Goal: Feedback & Contribution: Leave review/rating

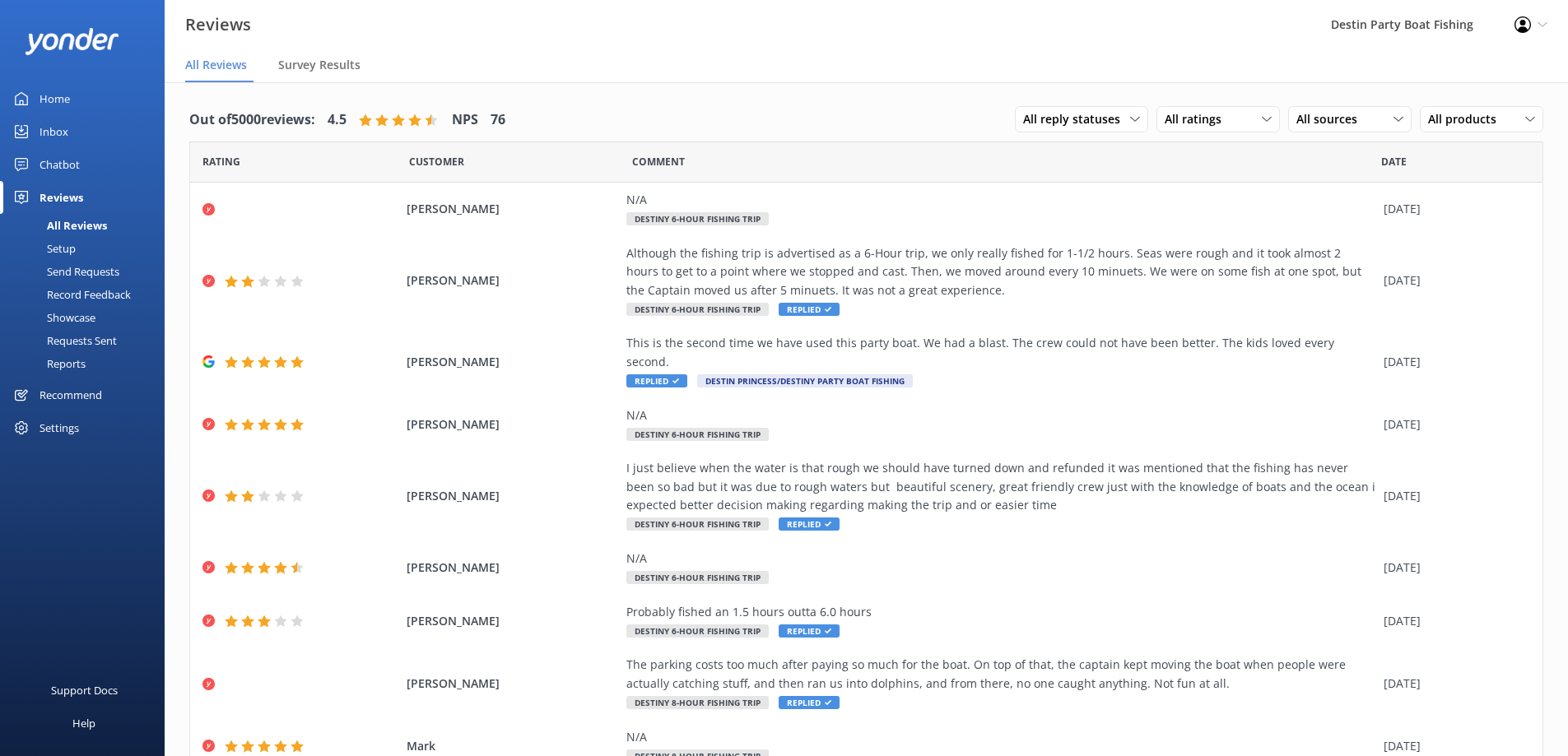
click at [51, 114] on div "Home" at bounding box center [54, 99] width 30 height 33
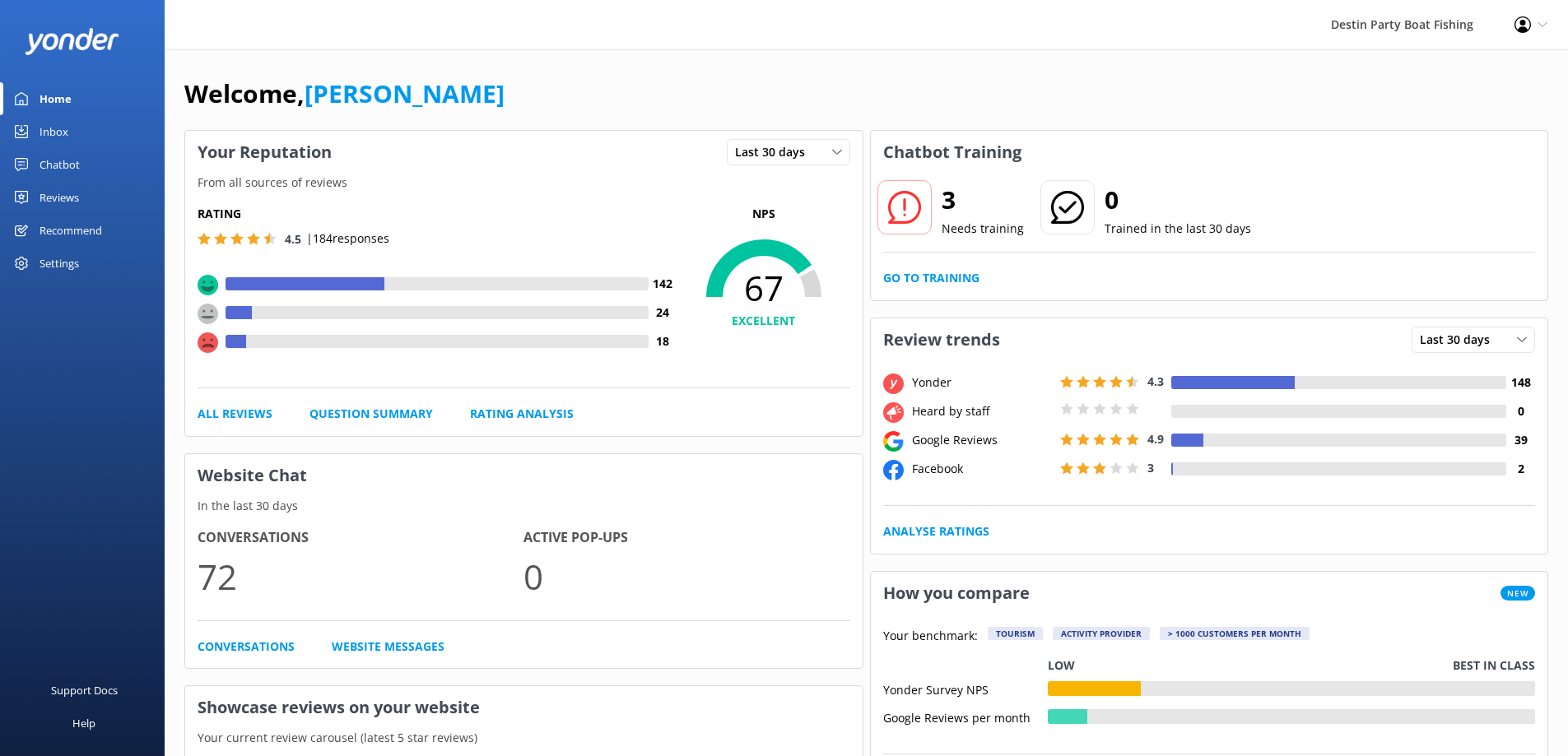
click at [57, 135] on div "Inbox" at bounding box center [53, 131] width 28 height 33
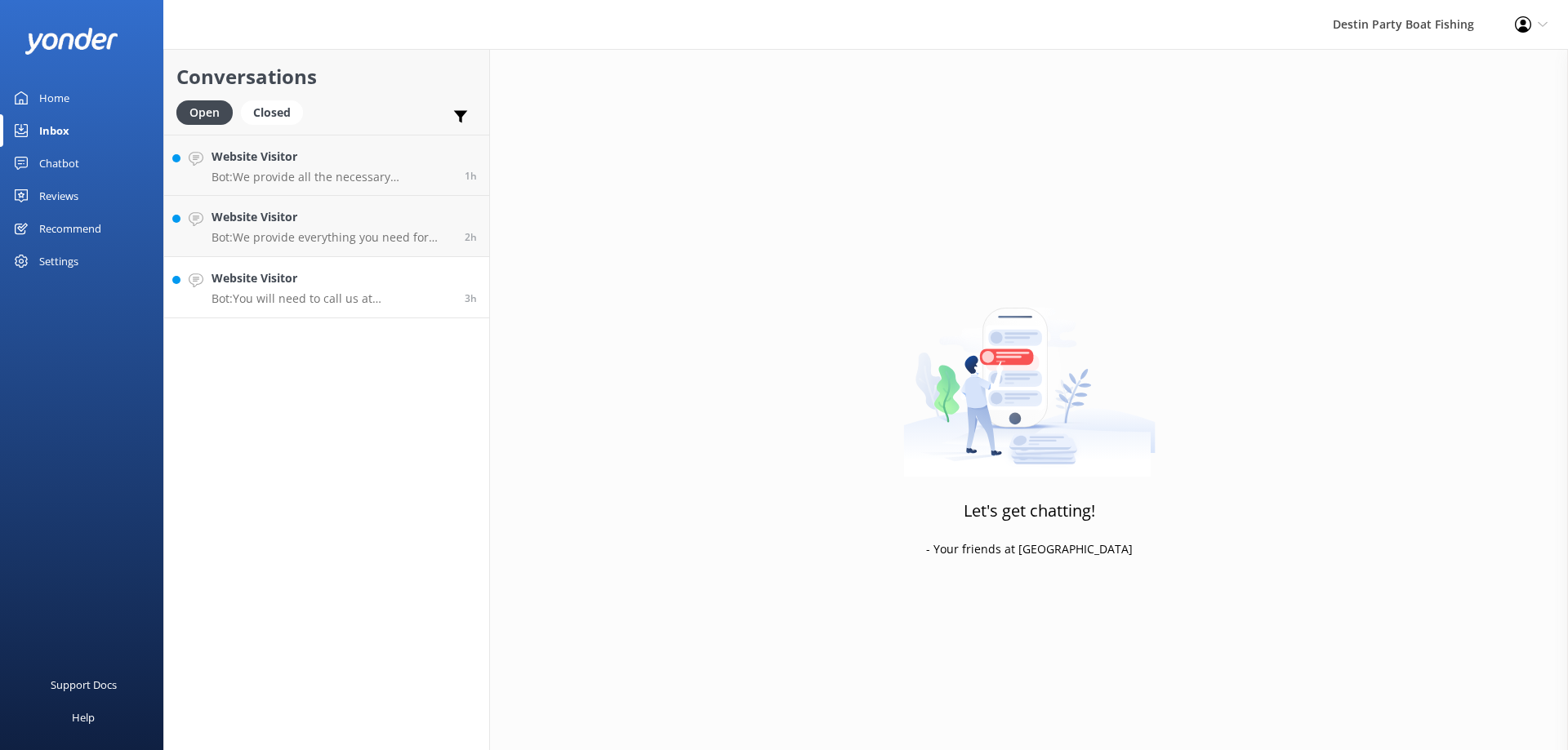
click at [366, 303] on p "Bot: You will need to call us at [PHONE_NUMBER] to make changes to your reserva…" at bounding box center [332, 299] width 241 height 15
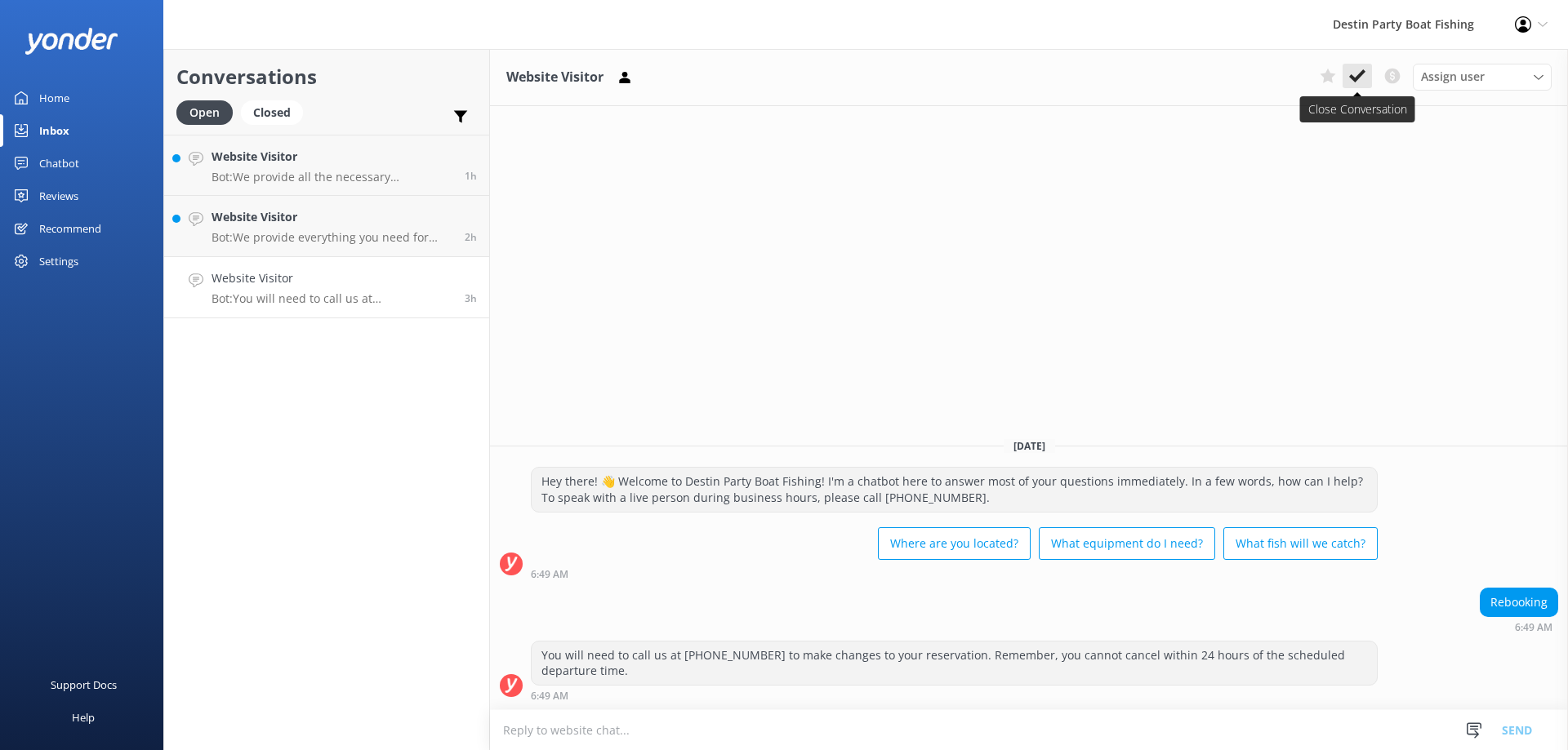
click at [1352, 75] on icon at bounding box center [1357, 76] width 17 height 17
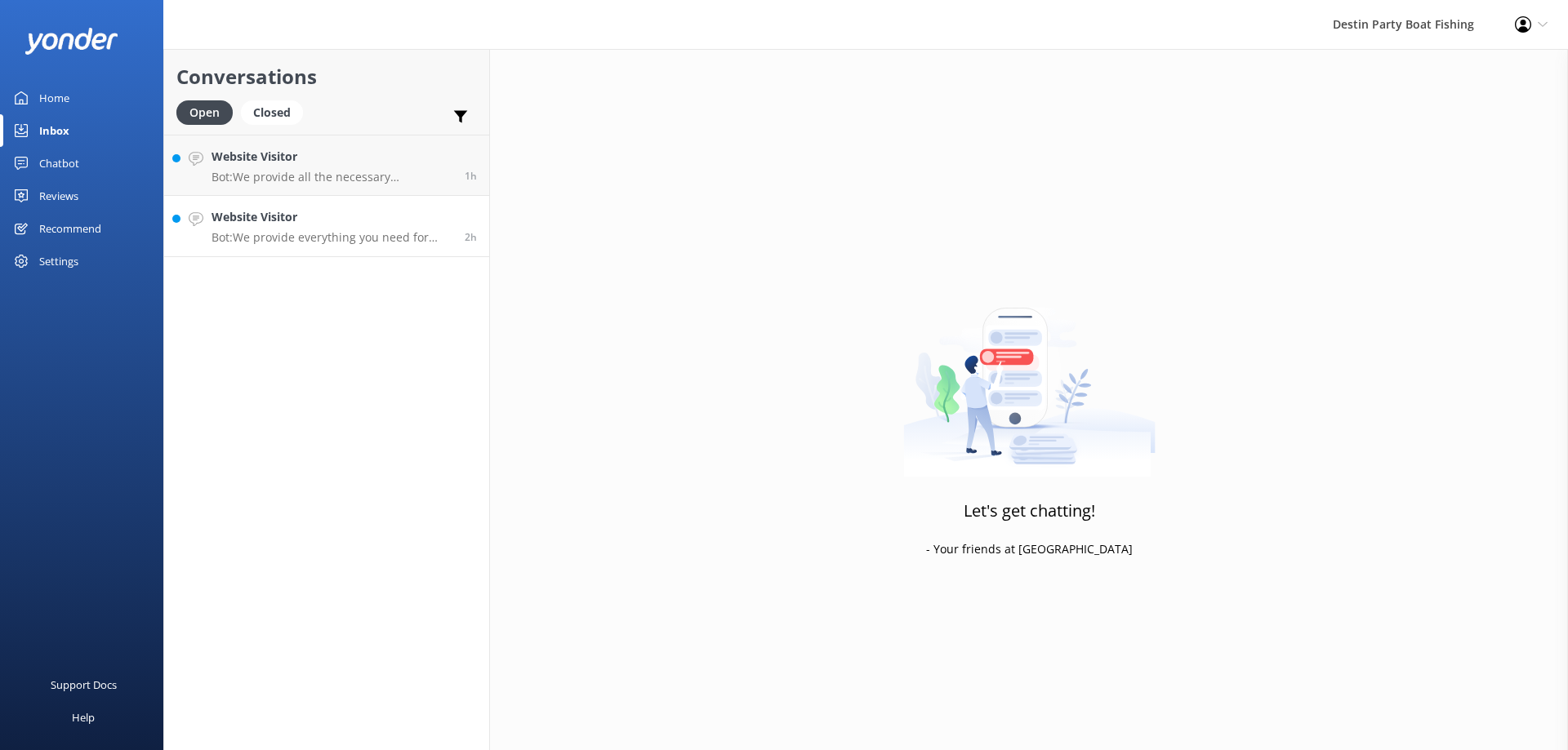
click at [306, 229] on div "Website Visitor Bot: We provide everything you need for fishing, including lice…" at bounding box center [332, 225] width 241 height 36
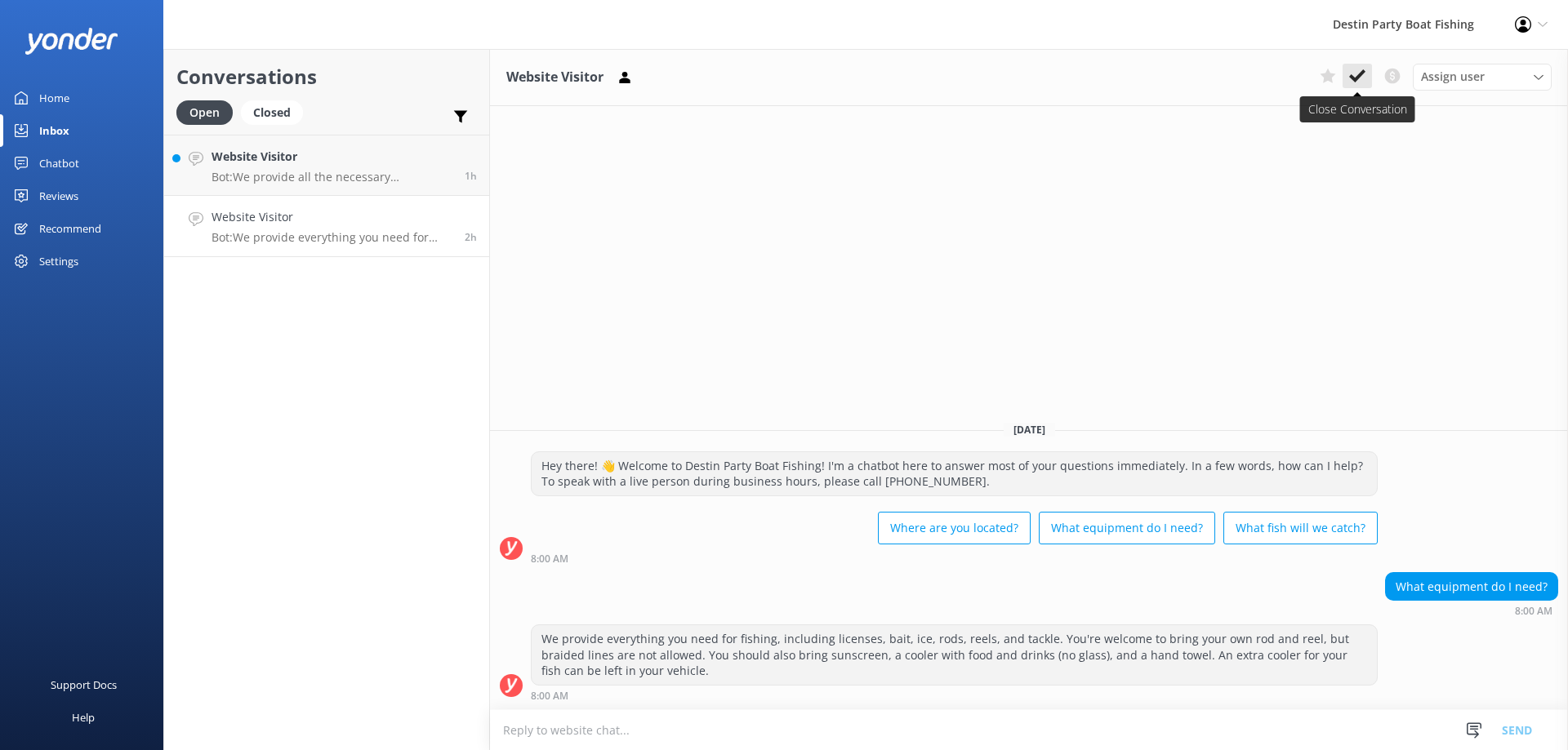
click at [1354, 75] on icon at bounding box center [1357, 76] width 17 height 17
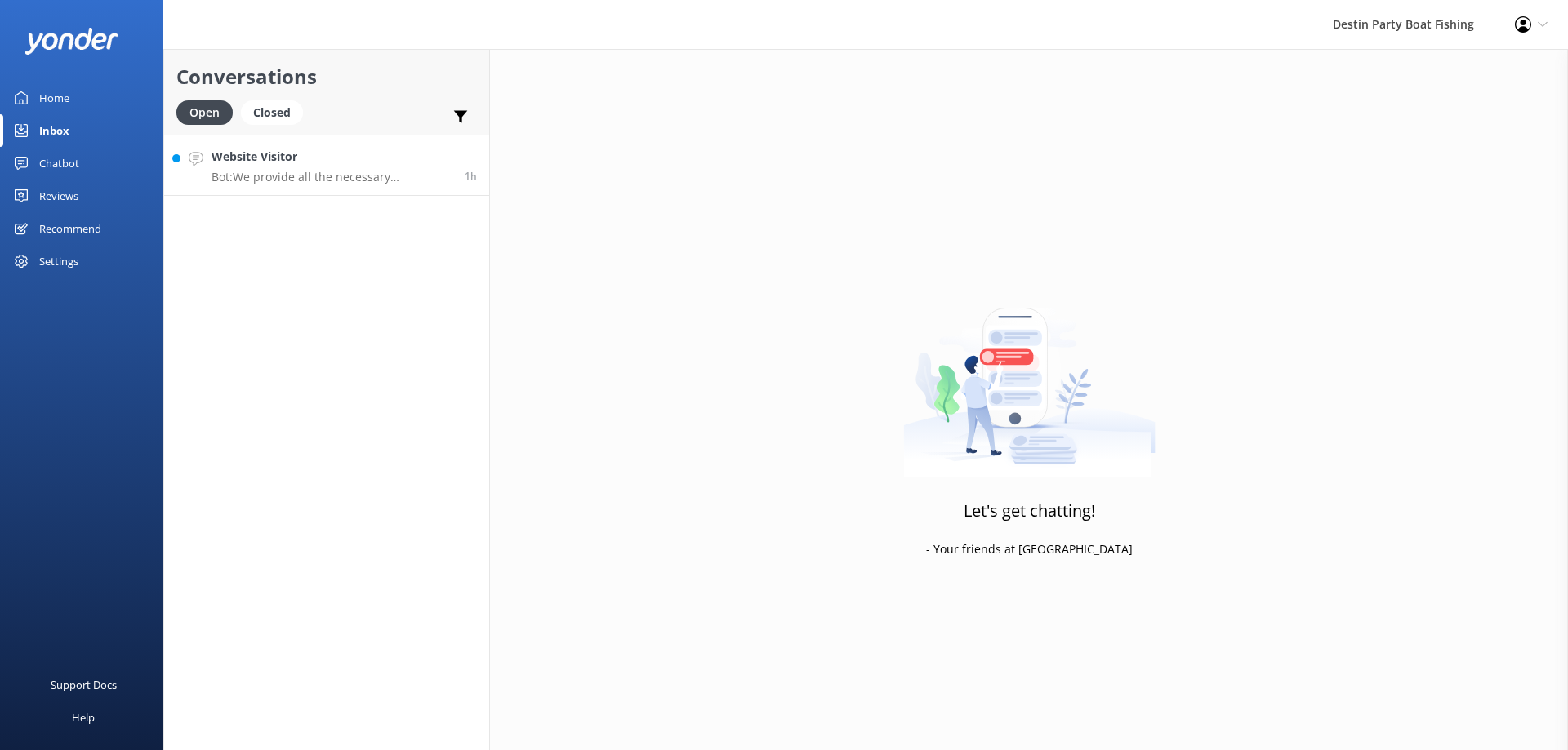
click at [342, 141] on link "Website Visitor Bot: We provide all the necessary equipment for fishing, includ…" at bounding box center [327, 166] width 325 height 61
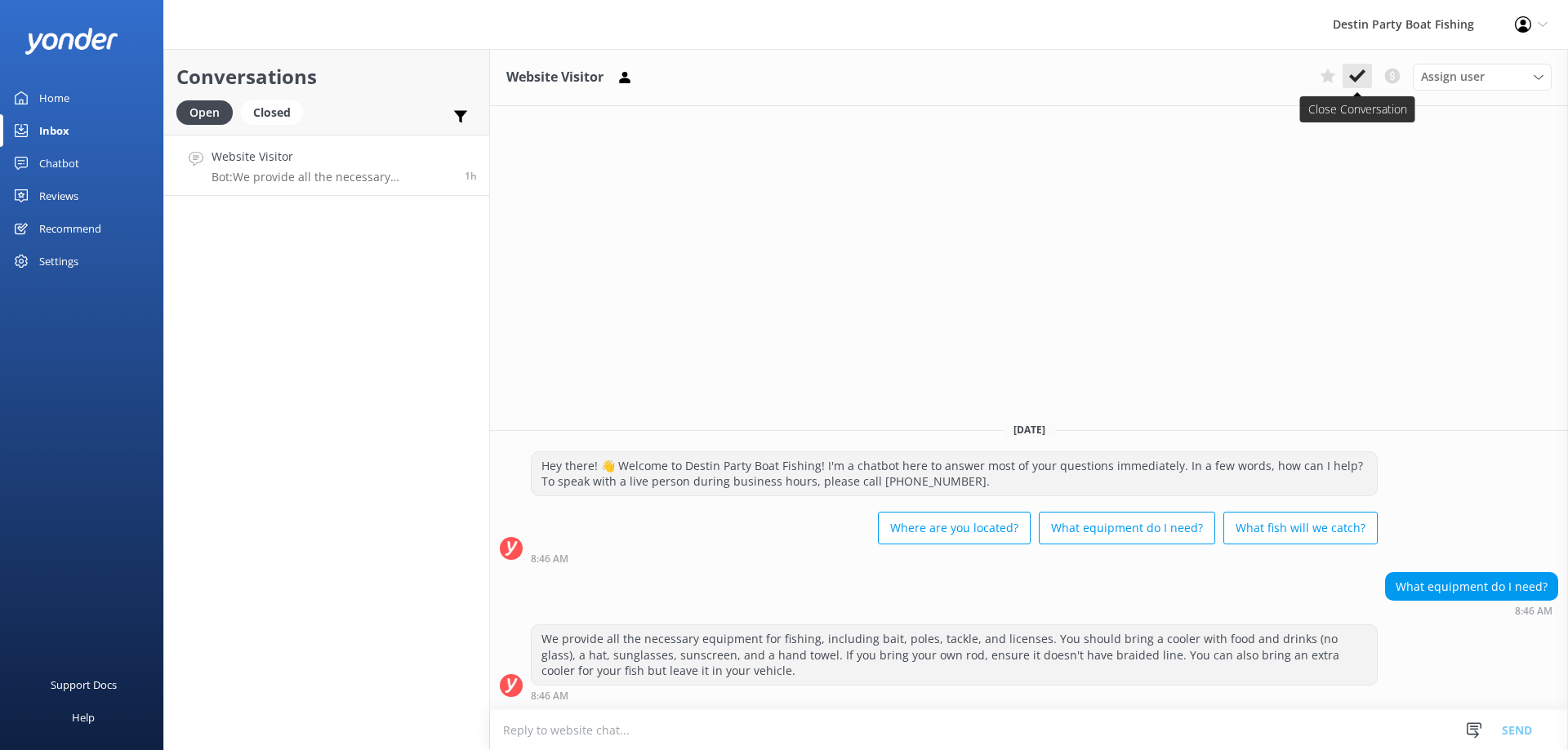
click at [1358, 80] on use at bounding box center [1357, 76] width 17 height 13
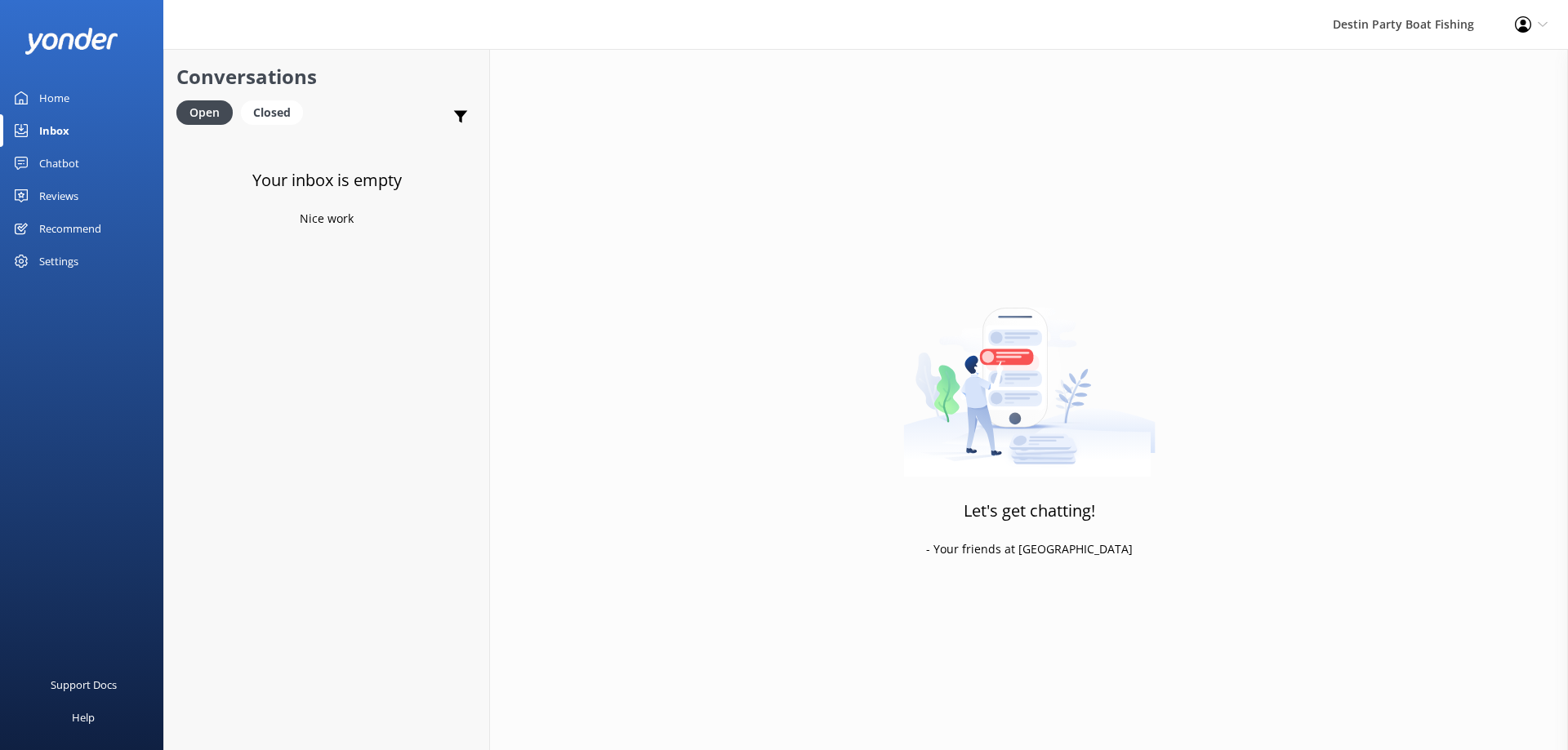
click at [64, 189] on div "Reviews" at bounding box center [58, 196] width 39 height 32
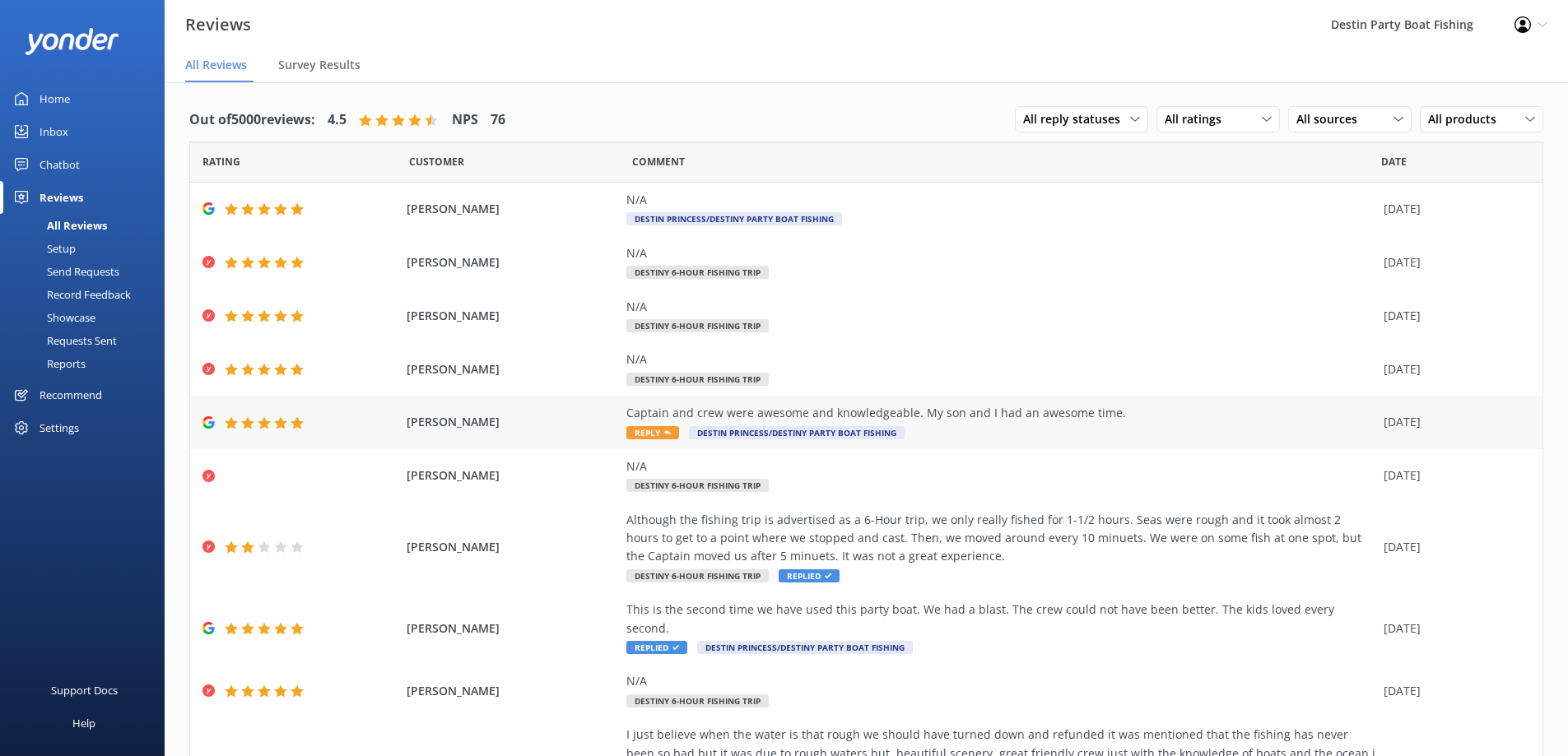
click at [645, 433] on span "Reply" at bounding box center [653, 433] width 53 height 13
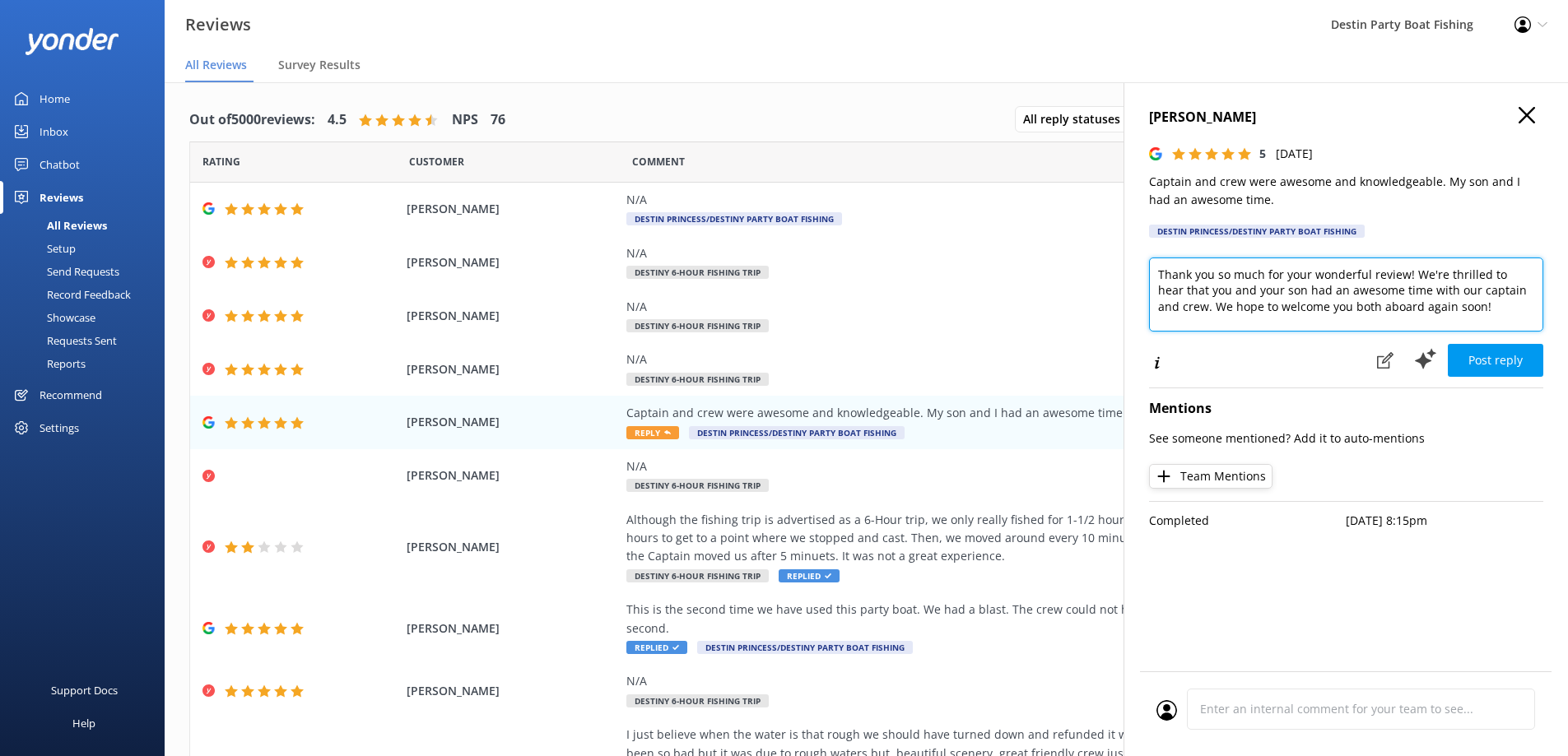
click at [1157, 271] on textarea "Thank you so much for your wonderful review! We're thrilled to hear that you an…" at bounding box center [1347, 294] width 395 height 74
type textarea "Thank you so much for your wonderful review! We're thrilled to hear that you an…"
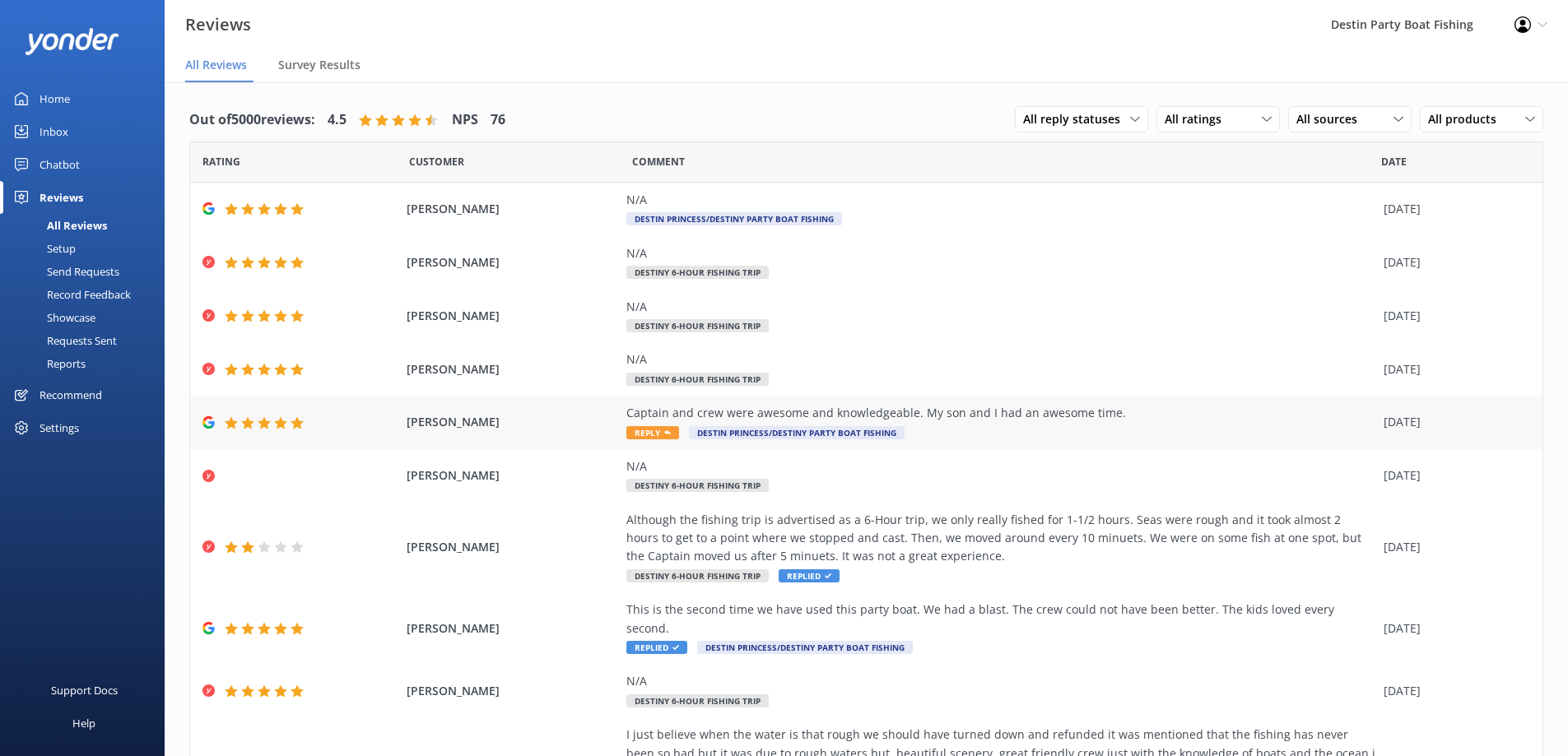
click at [648, 429] on span "Reply" at bounding box center [653, 433] width 53 height 13
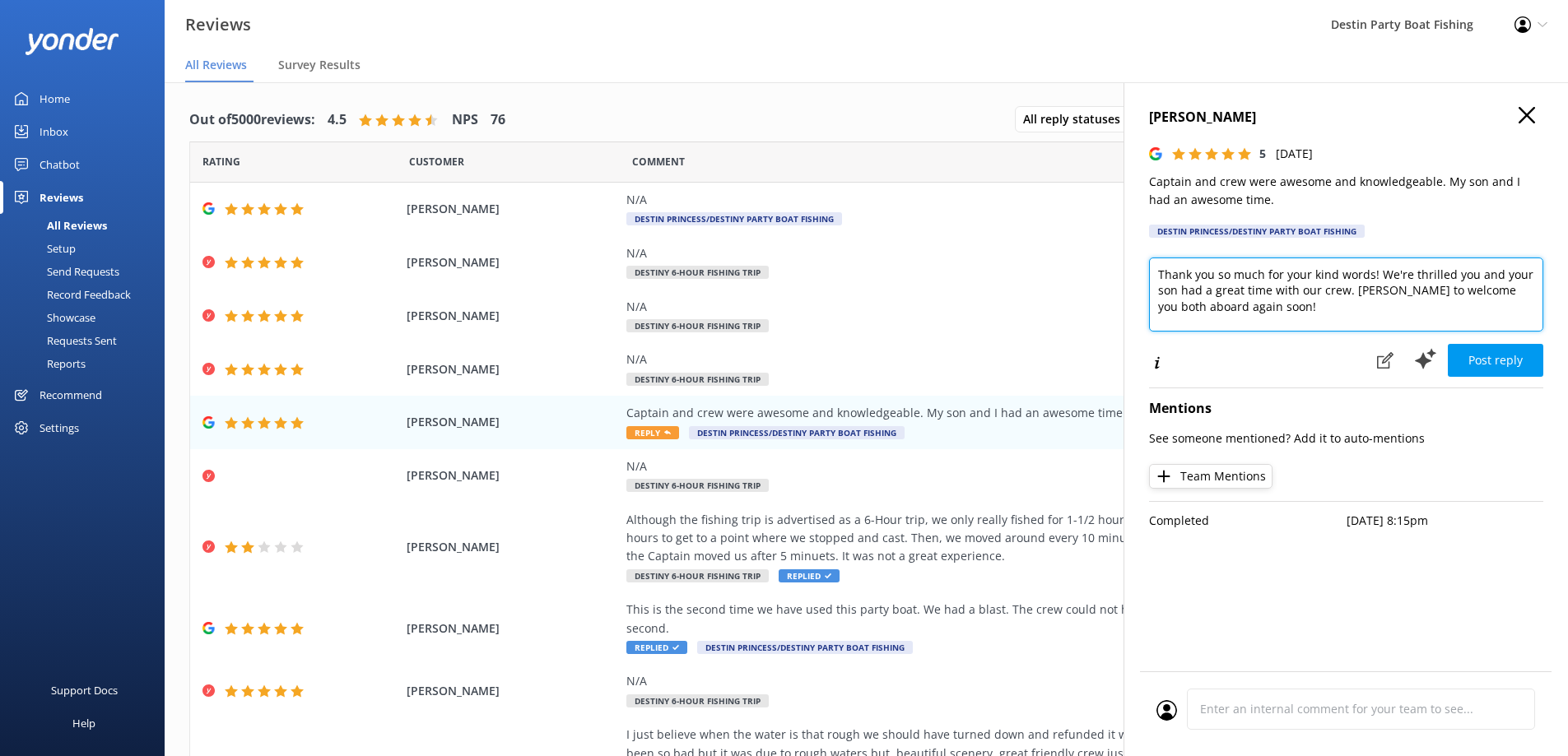
click at [1153, 270] on textarea "Thank you so much for your kind words! We're thrilled you and your son had a gr…" at bounding box center [1347, 294] width 395 height 74
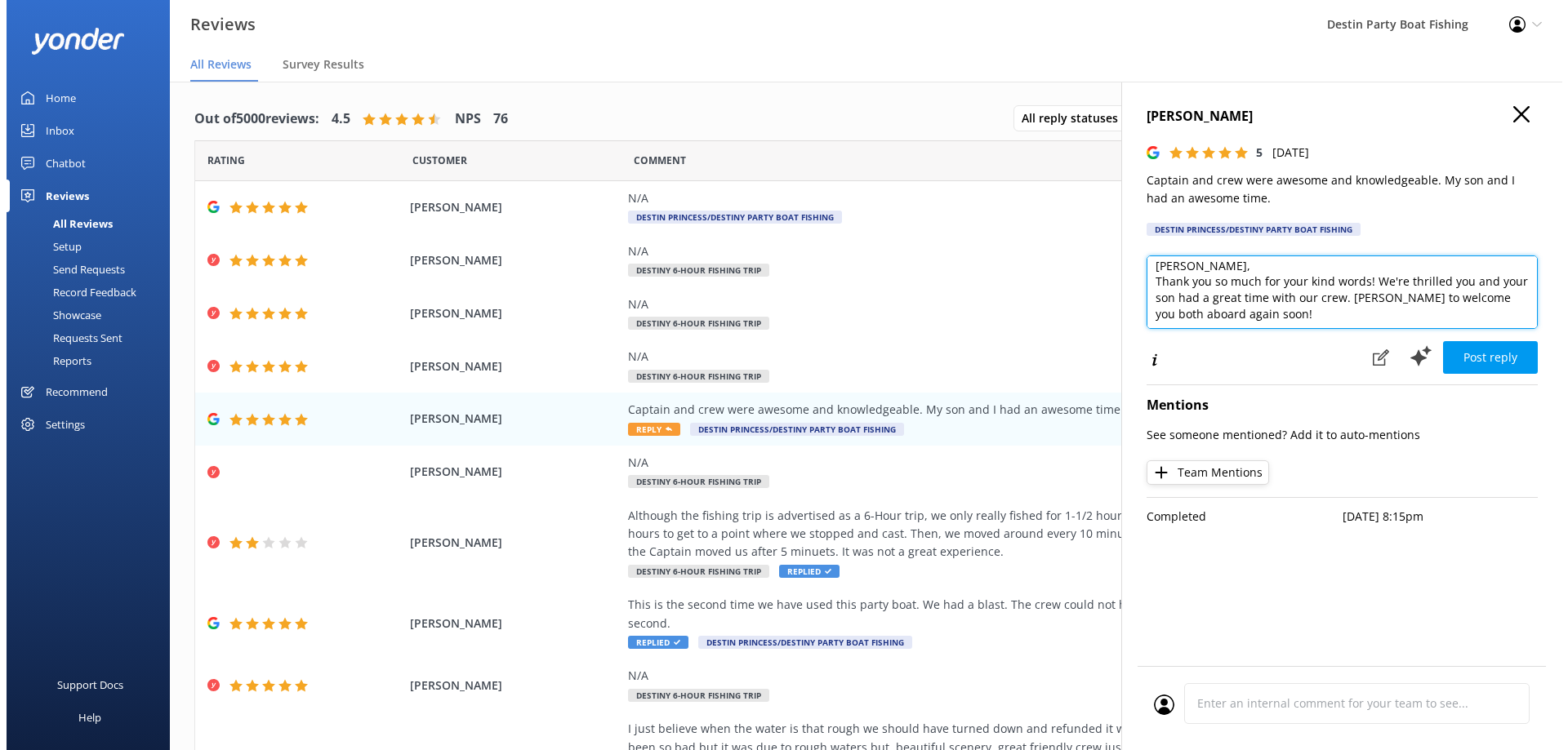
scroll to position [8, 0]
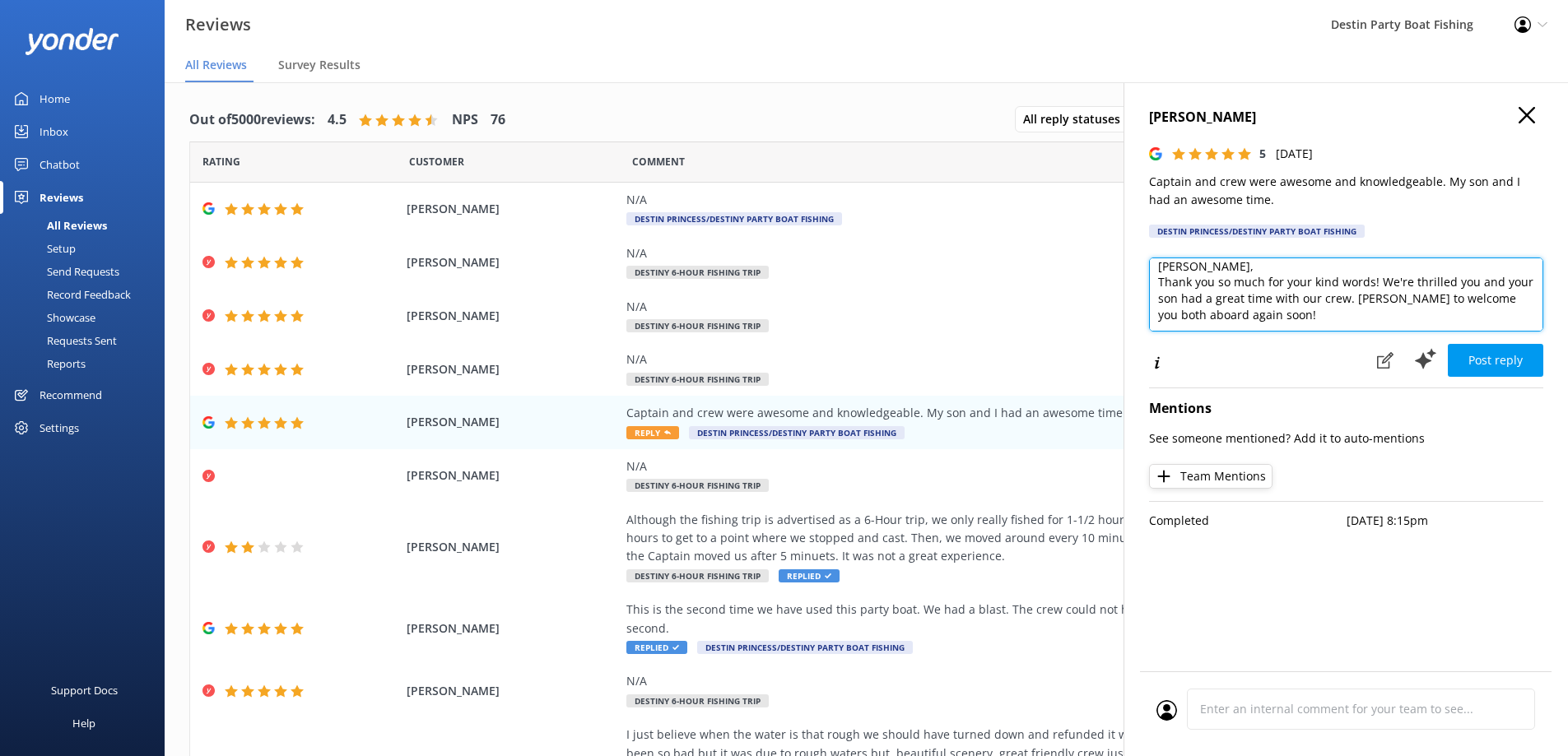
click at [1336, 321] on textarea "John, Thank you so much for your kind words! We're thrilled you and your son ha…" at bounding box center [1347, 294] width 395 height 74
type textarea "John, Thank you so much for your kind words! We're thrilled you and your son ha…"
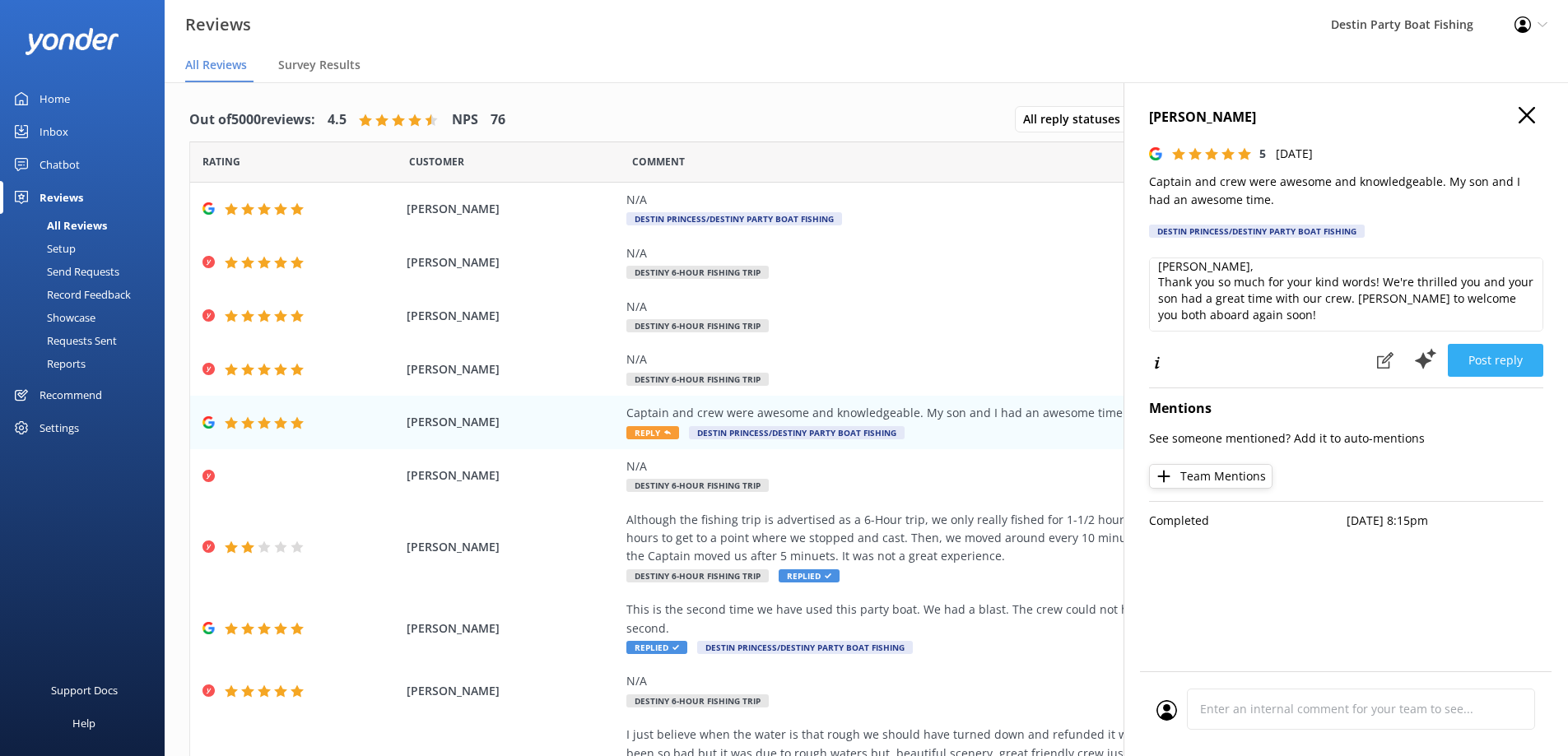
click at [1500, 371] on button "Post reply" at bounding box center [1496, 360] width 95 height 33
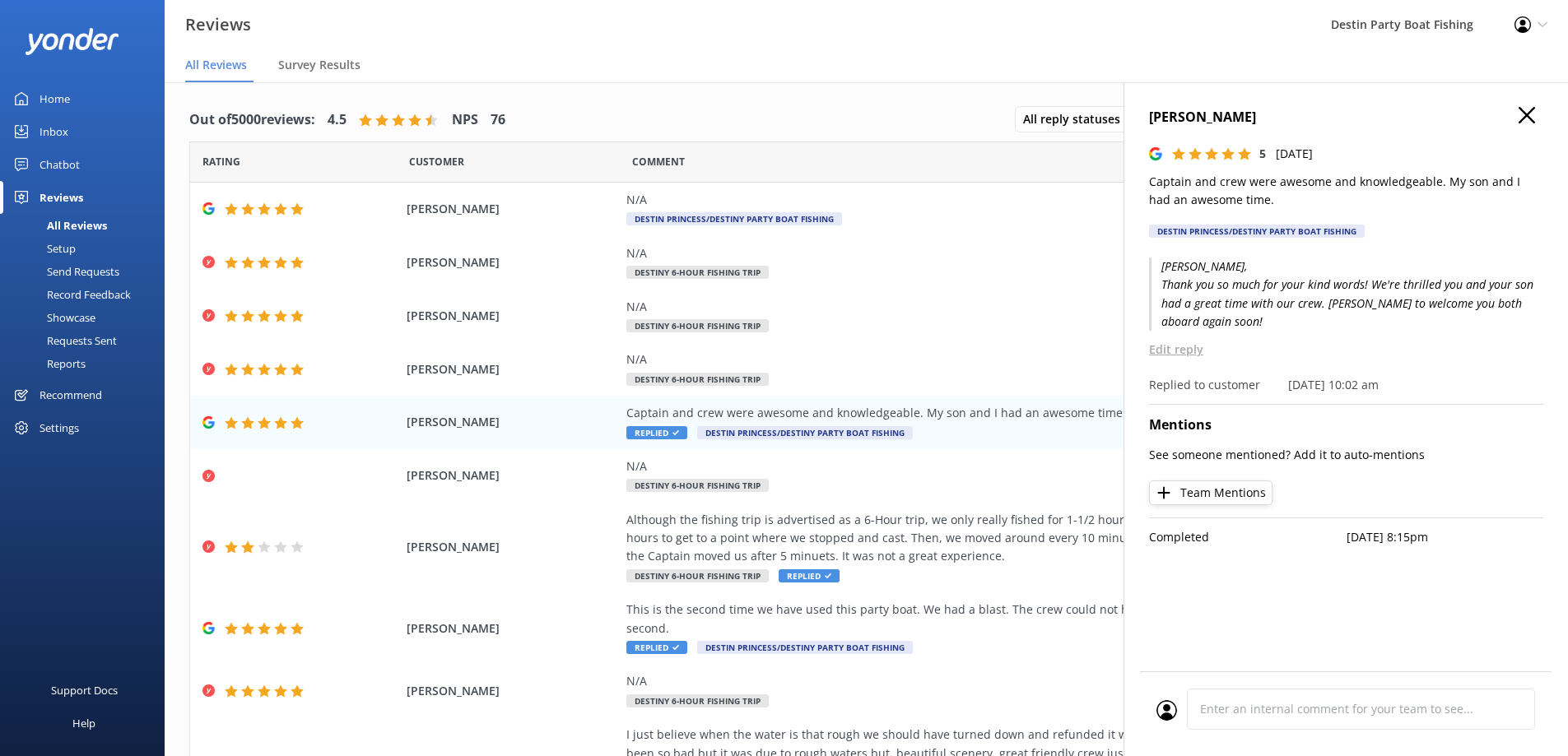
click at [1525, 115] on icon "button" at bounding box center [1527, 115] width 17 height 17
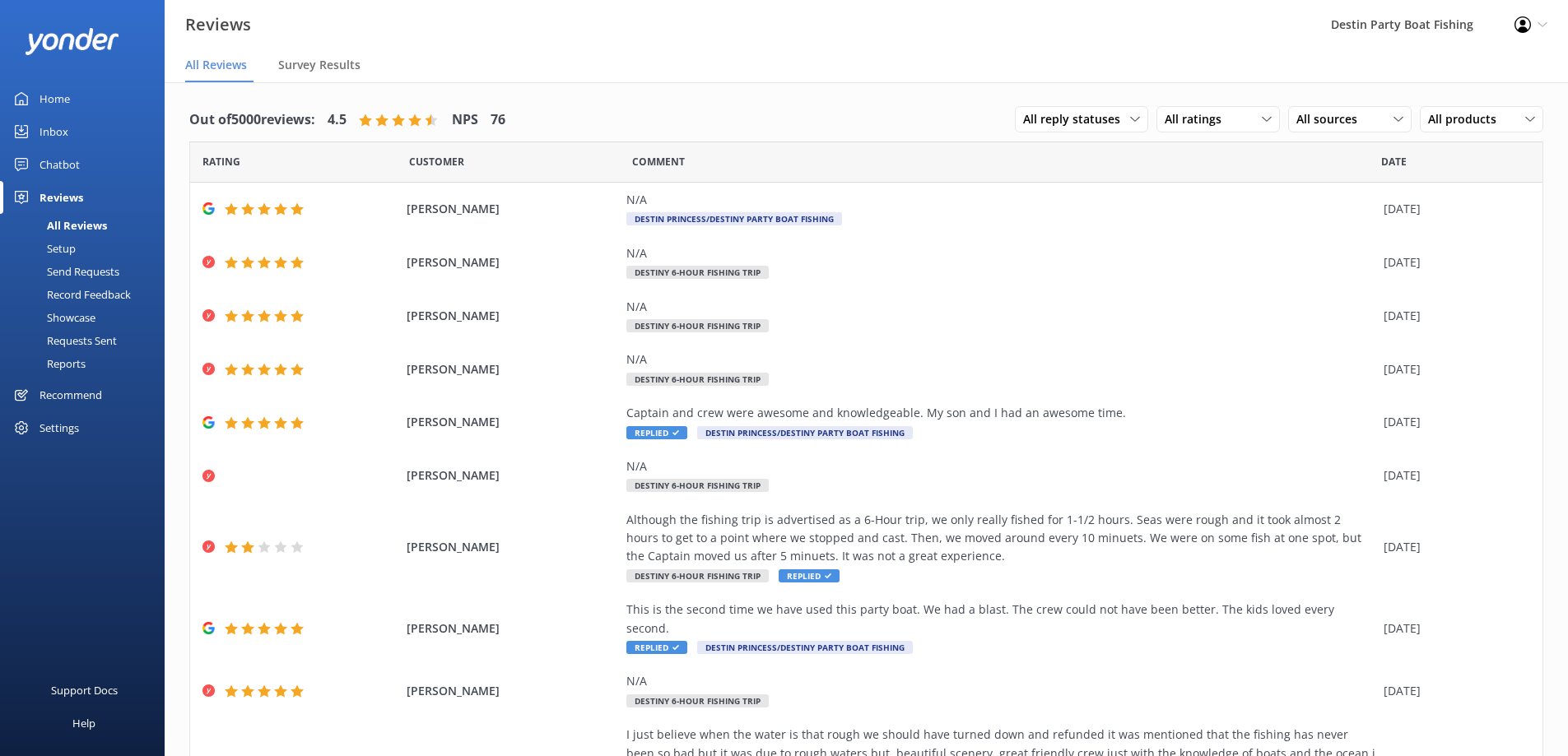
click at [53, 99] on div "Home" at bounding box center [54, 99] width 30 height 33
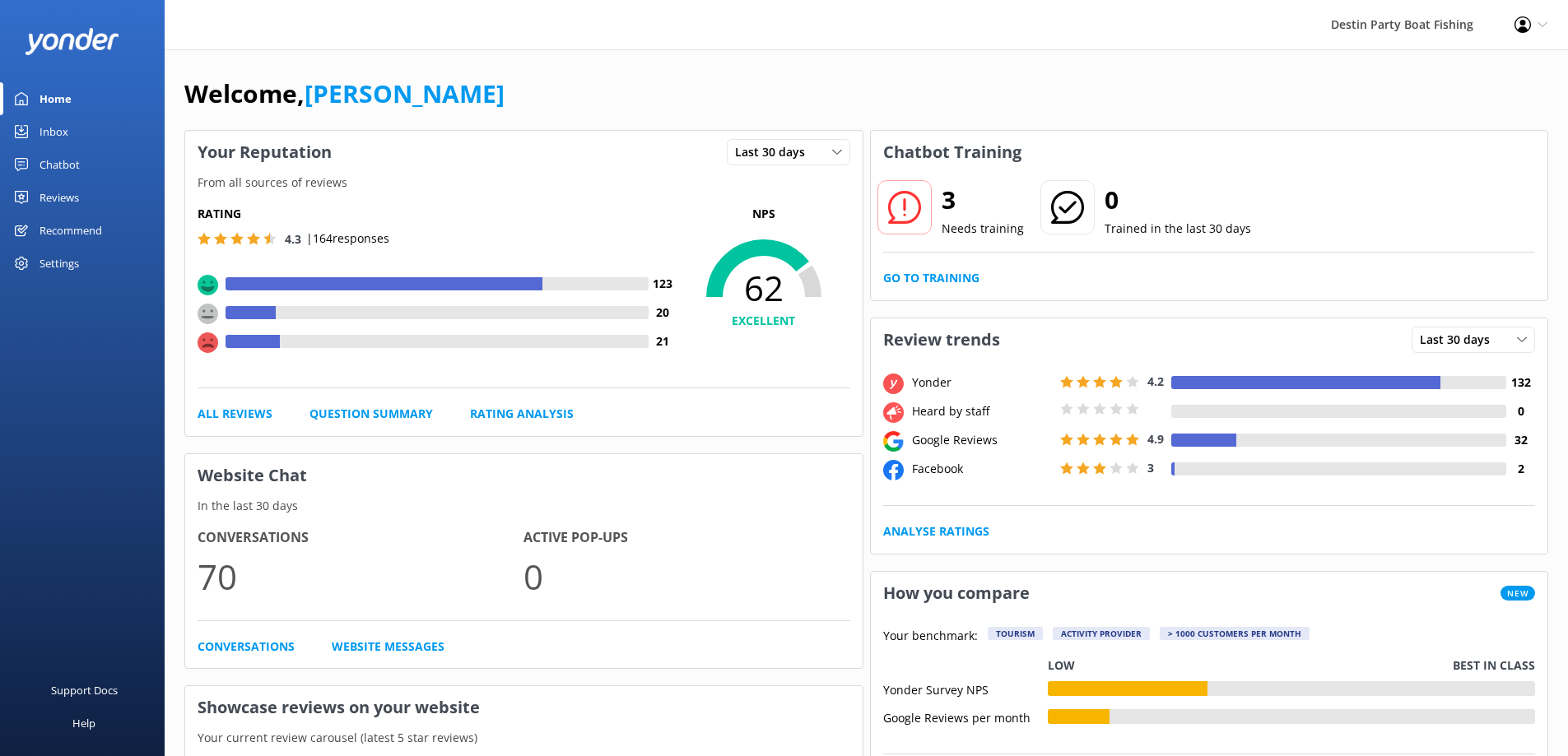
click at [33, 153] on link "Chatbot" at bounding box center [82, 164] width 165 height 33
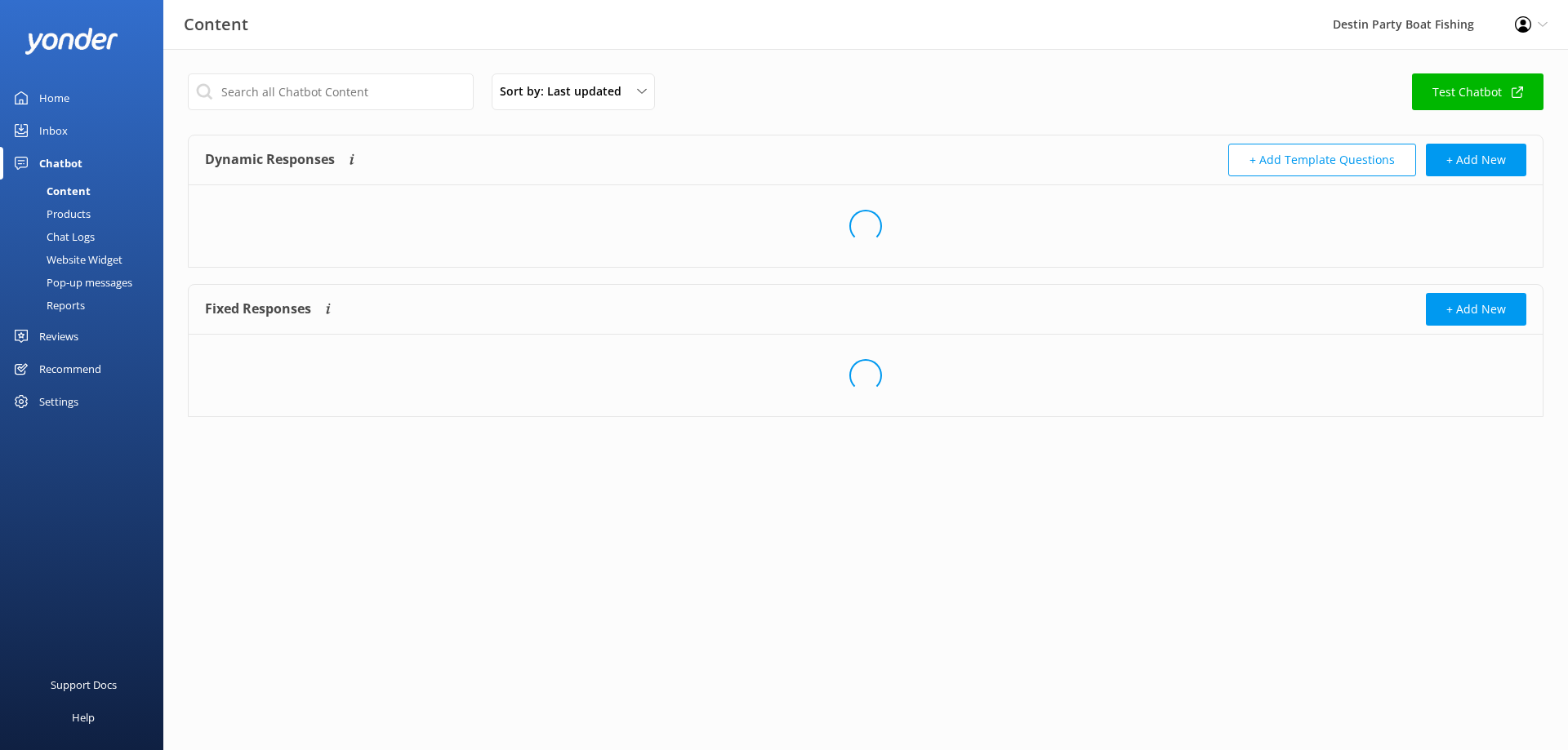
click at [46, 132] on div "Inbox" at bounding box center [53, 130] width 28 height 32
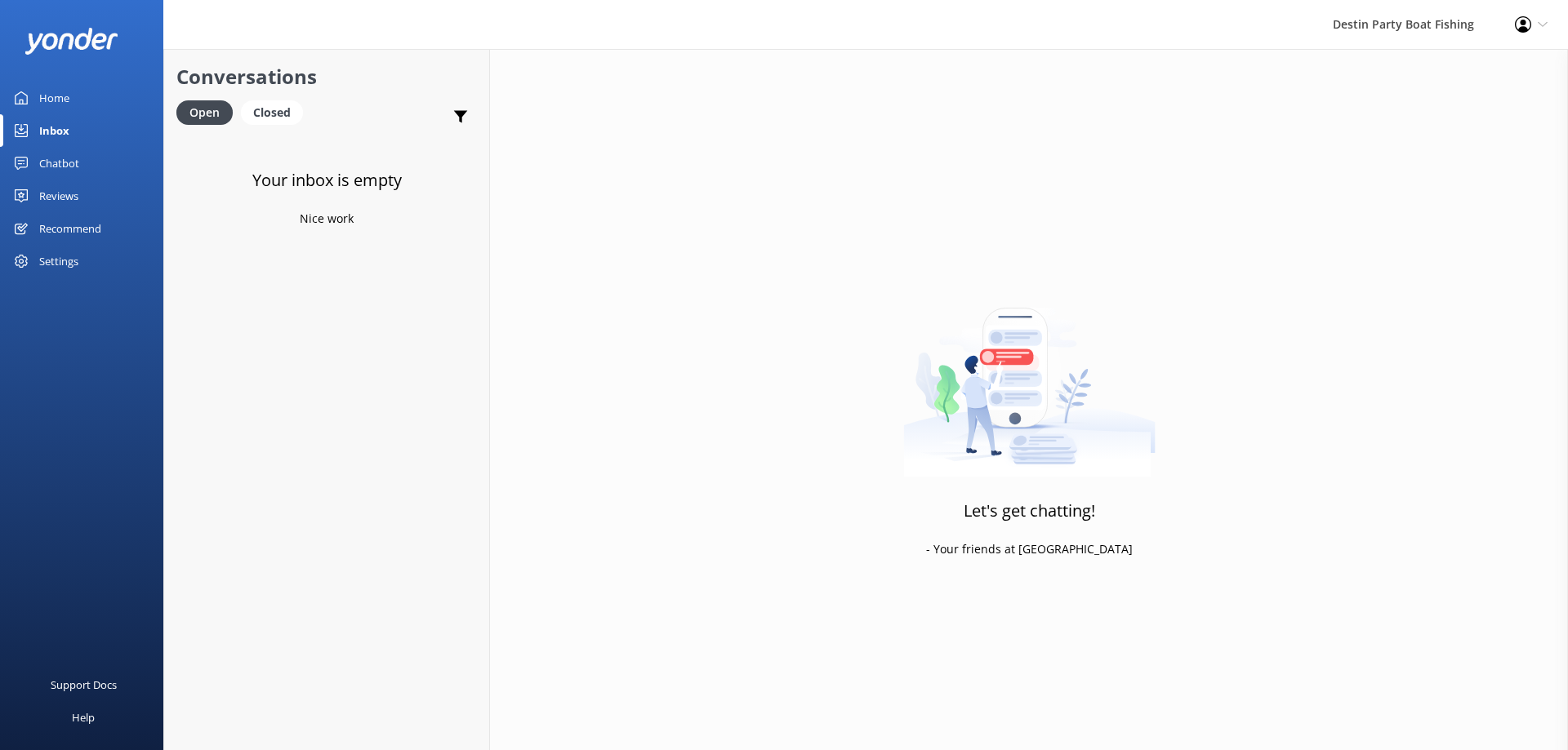
click at [64, 198] on div "Reviews" at bounding box center [58, 196] width 39 height 32
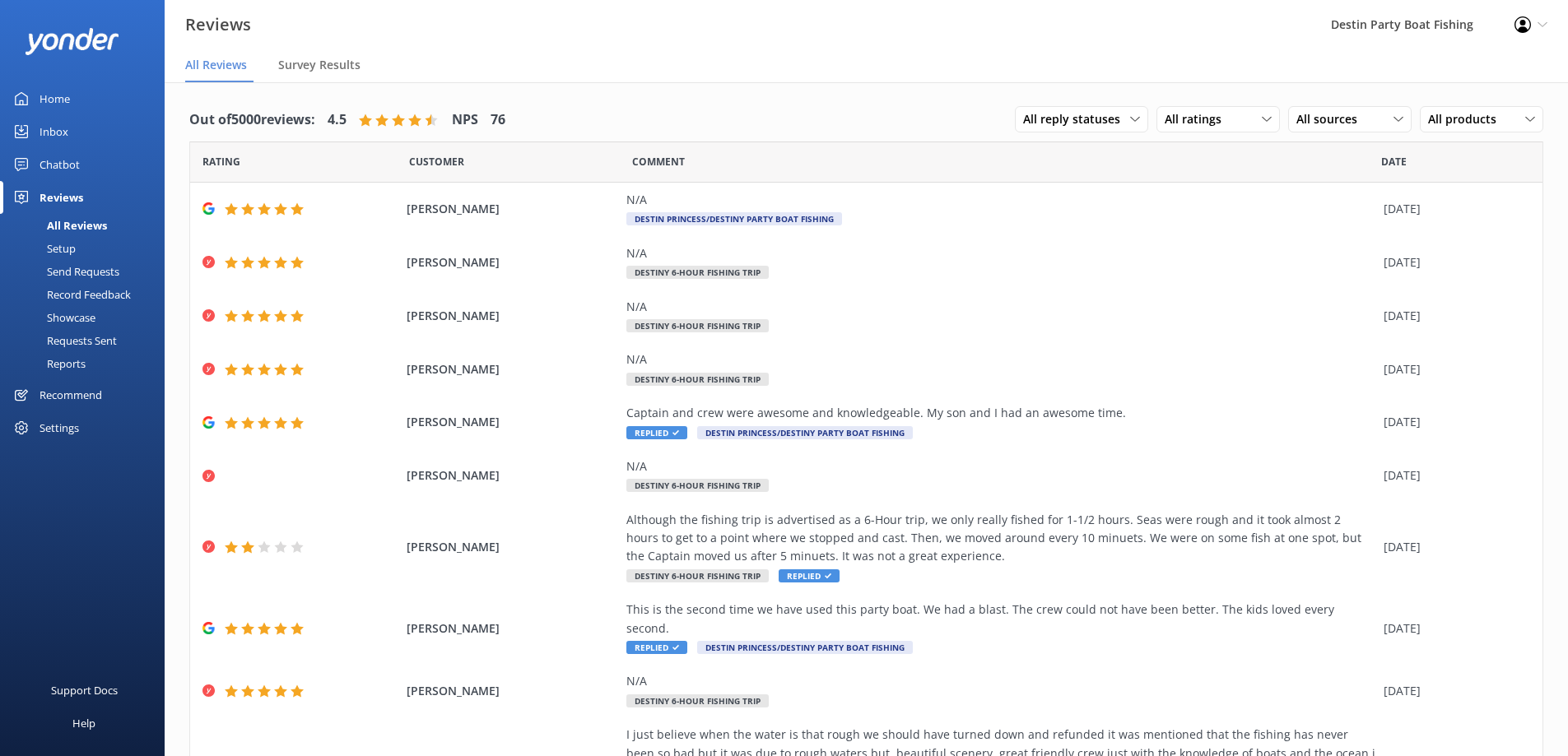
click at [43, 96] on div "Home" at bounding box center [54, 99] width 30 height 33
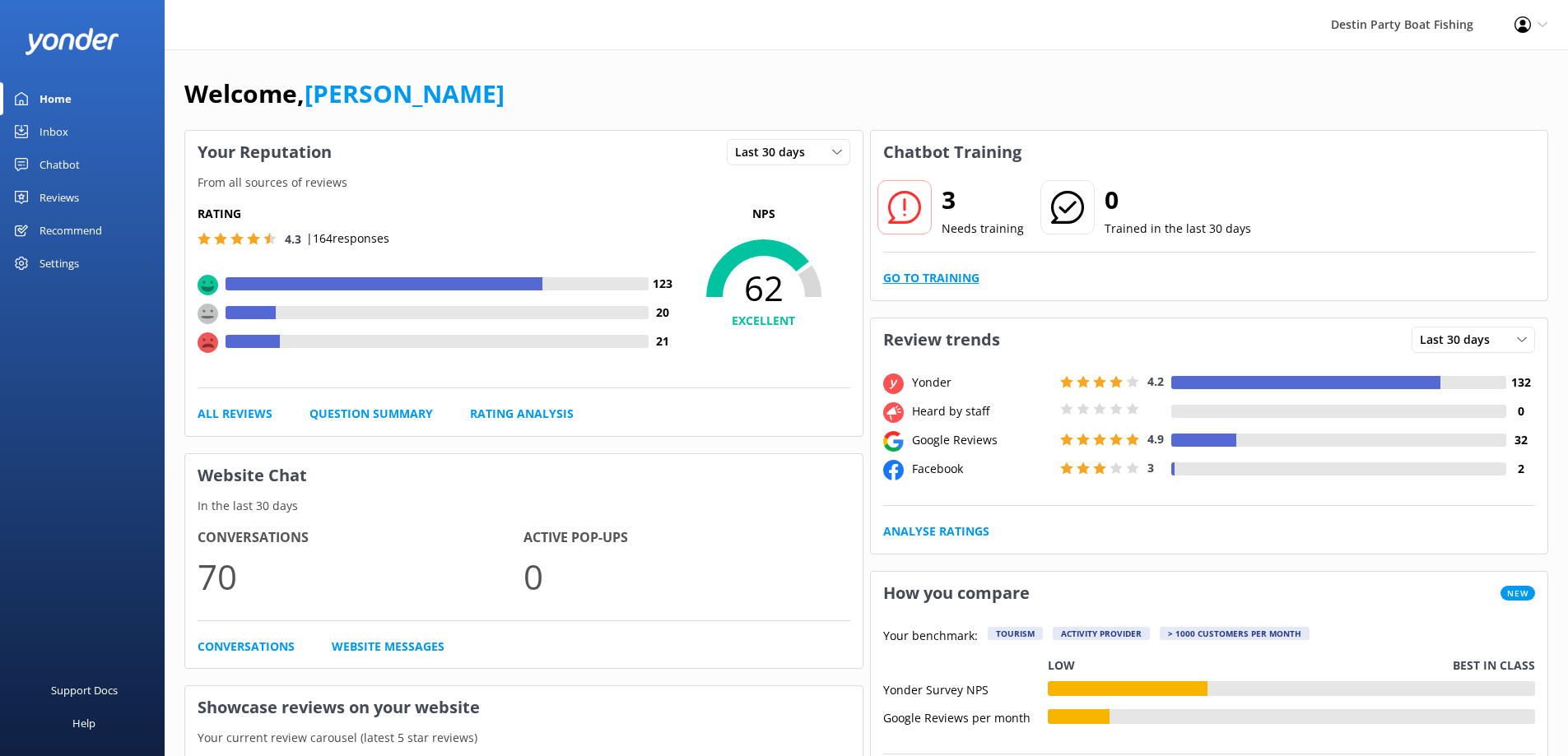
click at [917, 287] on link "Go to Training" at bounding box center [931, 278] width 96 height 18
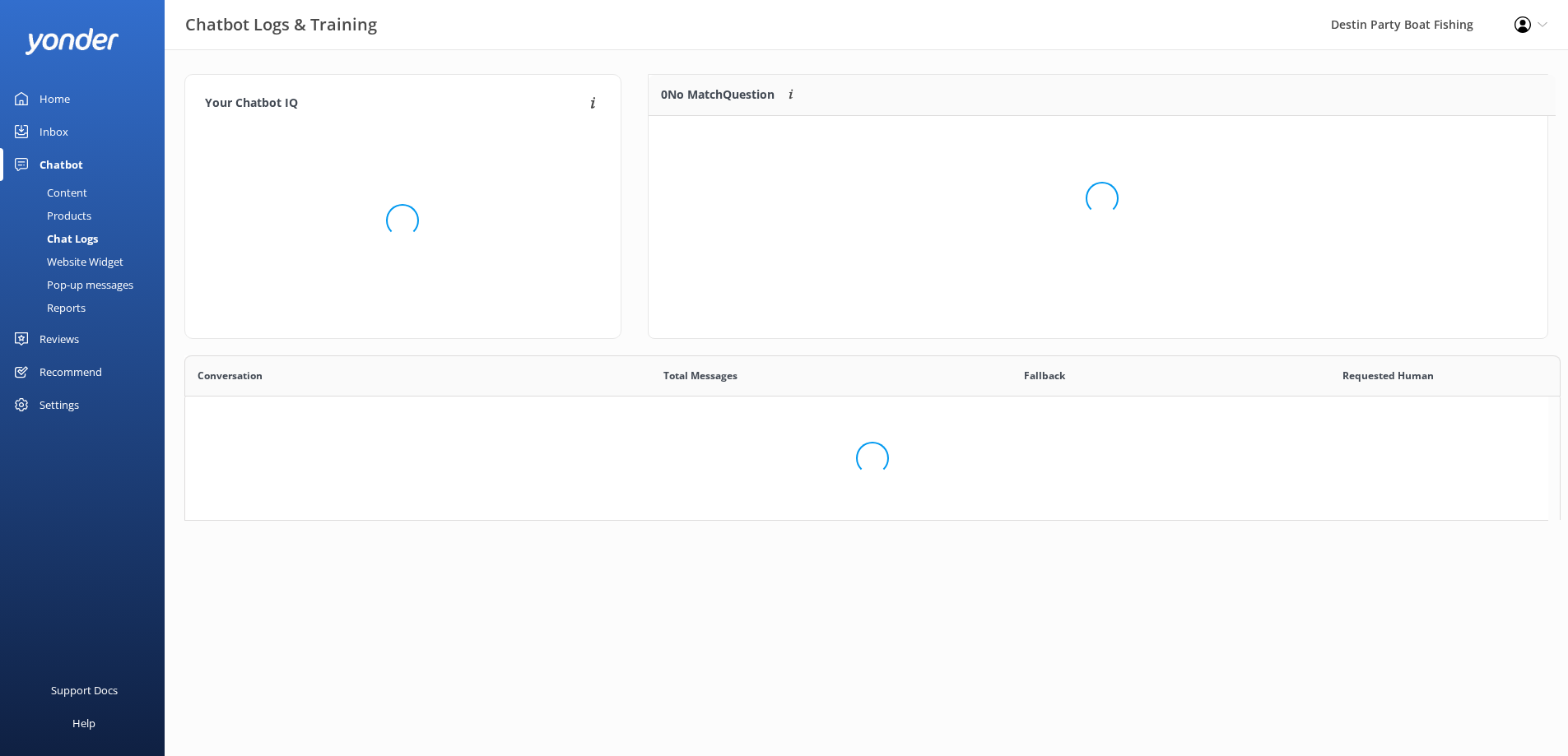
scroll to position [153, 887]
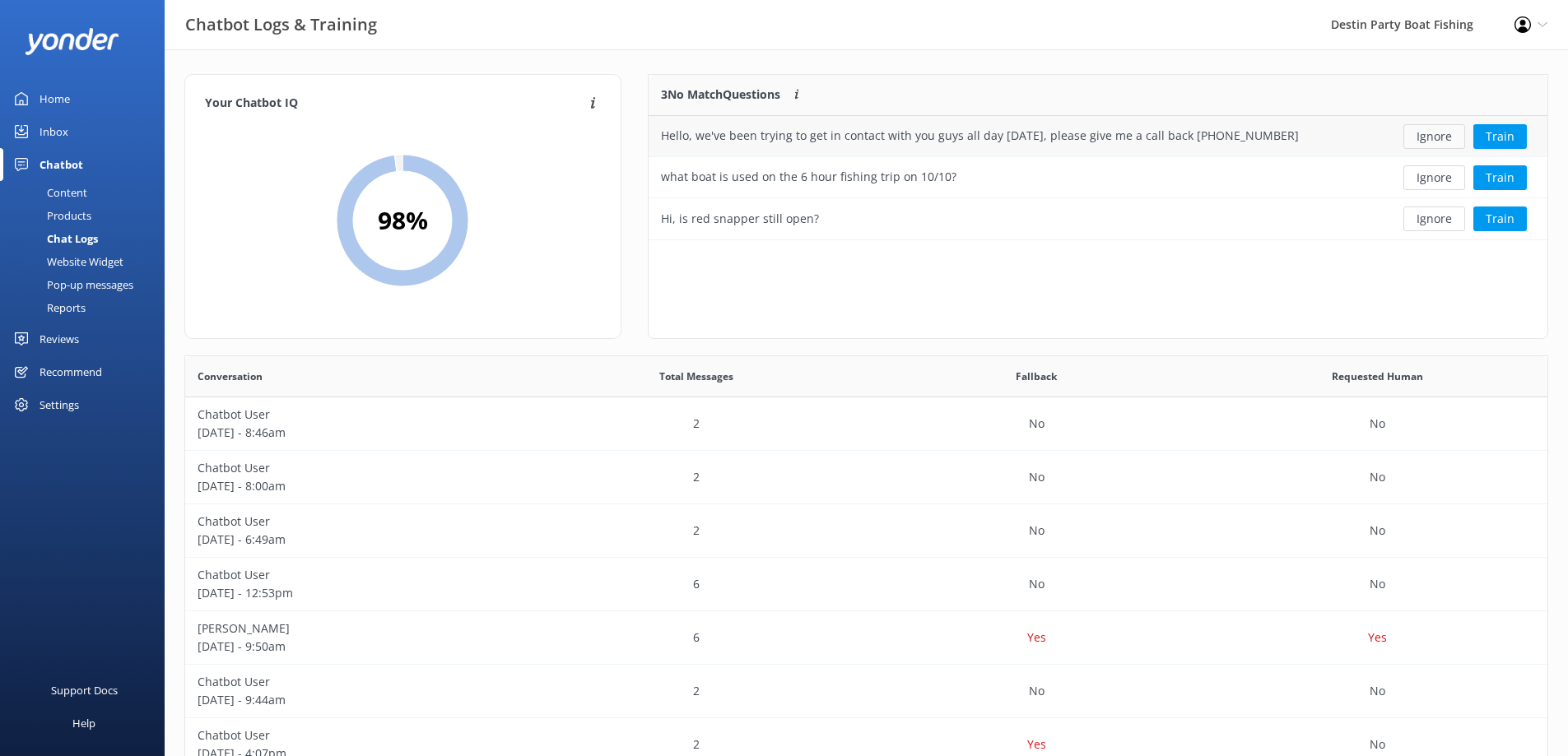
click at [1430, 134] on button "Ignore" at bounding box center [1434, 137] width 62 height 25
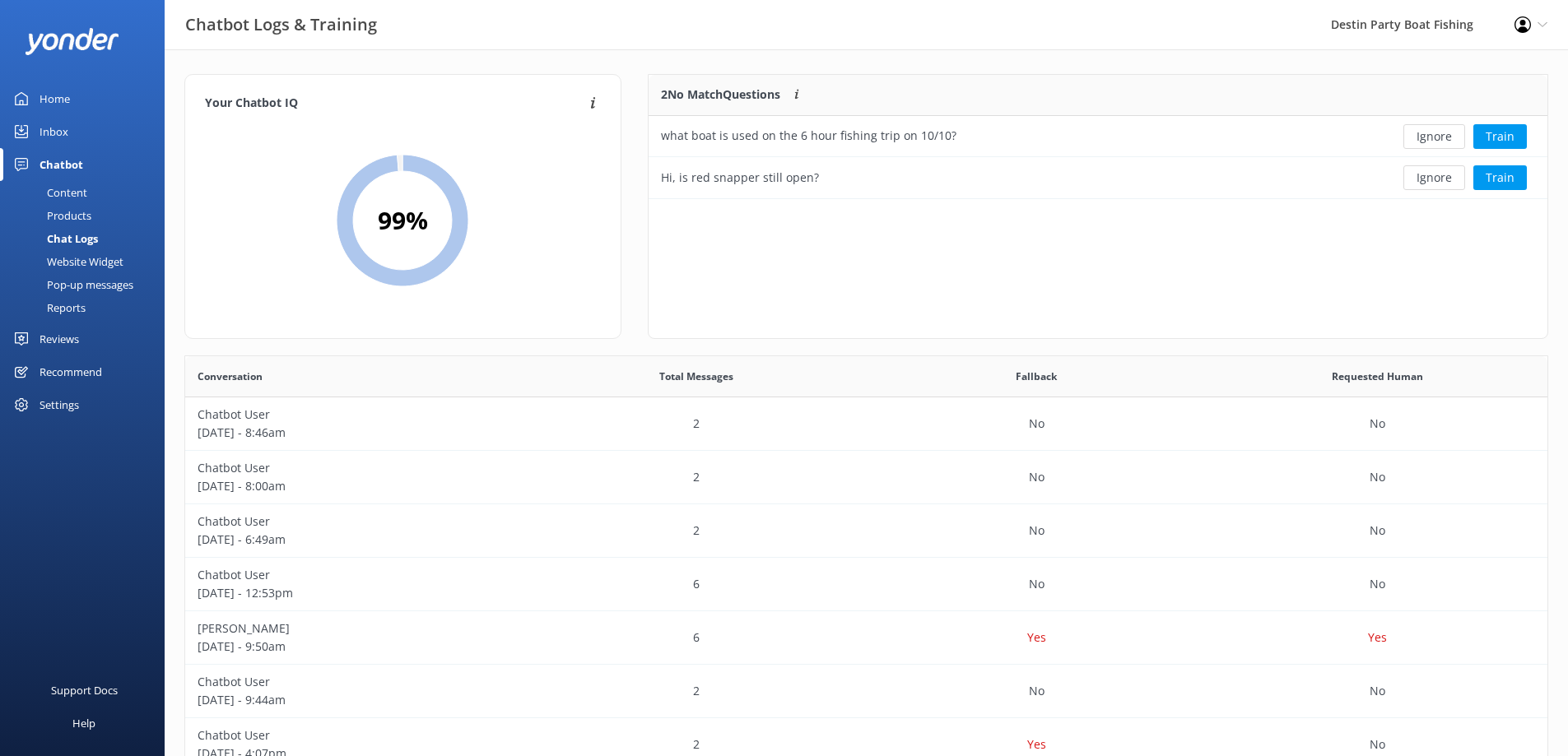
scroll to position [112, 887]
click at [1430, 134] on button "Ignore" at bounding box center [1434, 137] width 62 height 25
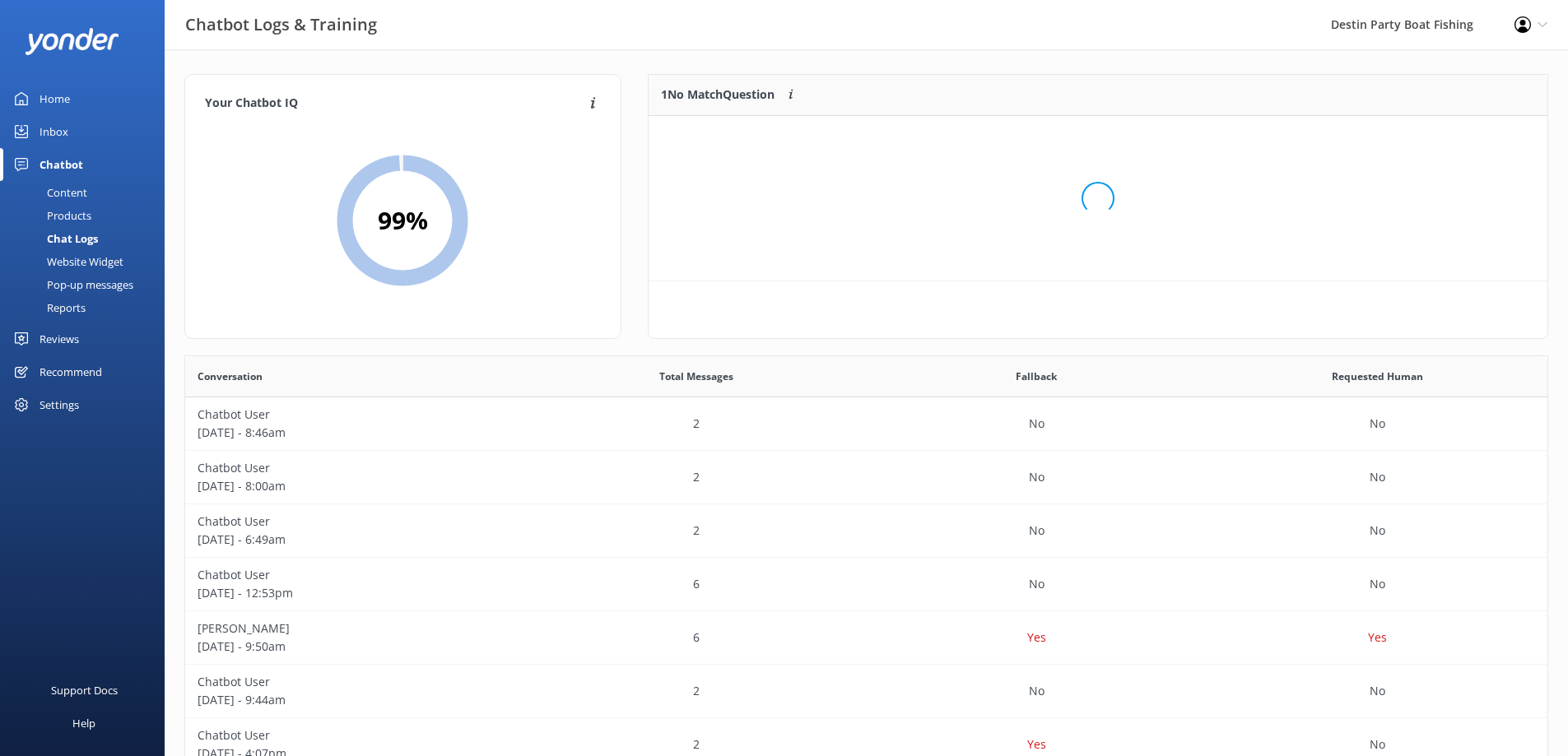
scroll to position [71, 887]
click at [1430, 134] on button "Ignore" at bounding box center [1434, 137] width 62 height 25
click at [54, 104] on div "Home" at bounding box center [54, 99] width 30 height 33
